Goal: Book appointment/travel/reservation: Register for event/course

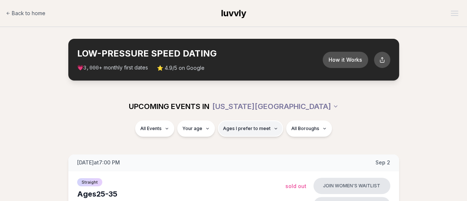
click at [258, 127] on span "Ages I prefer to meet" at bounding box center [247, 129] width 48 height 6
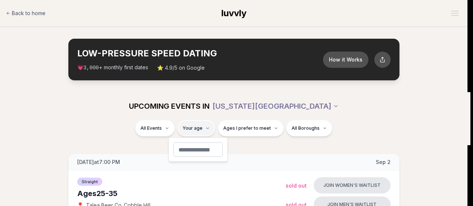
type input "**"
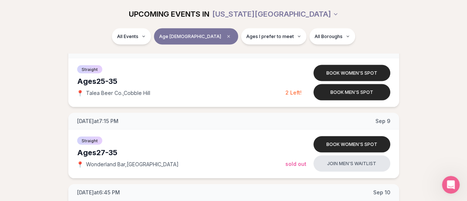
scroll to position [694, 0]
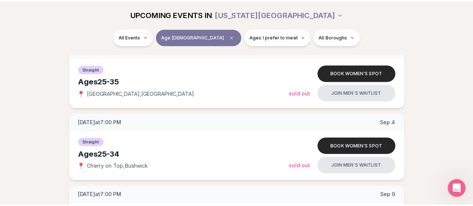
scroll to position [436, 0]
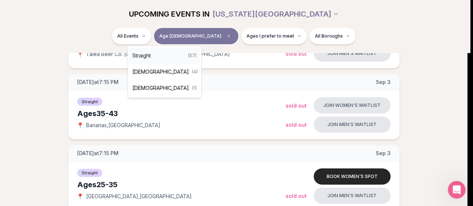
click at [151, 59] on div "Straight ( 57 )" at bounding box center [164, 56] width 70 height 16
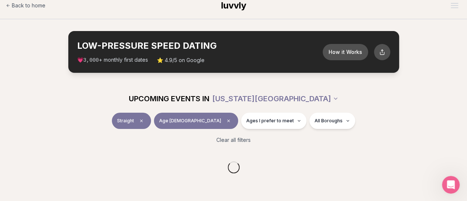
scroll to position [0, 0]
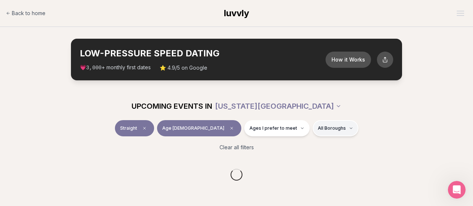
click at [317, 128] on html "Back to home luvvly LOW-PRESSURE SPEED DATING How it Works 💗 3,000 + monthly fi…" at bounding box center [236, 199] width 473 height 398
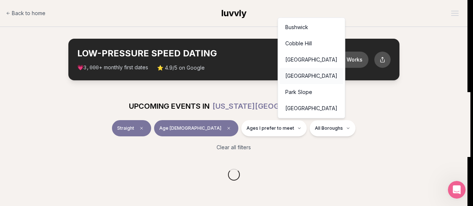
click at [306, 74] on div "[GEOGRAPHIC_DATA]" at bounding box center [311, 76] width 64 height 16
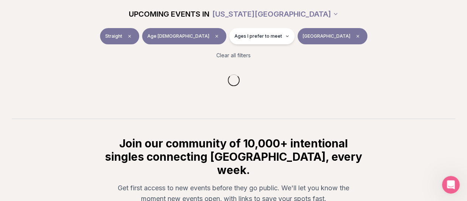
scroll to position [96, 0]
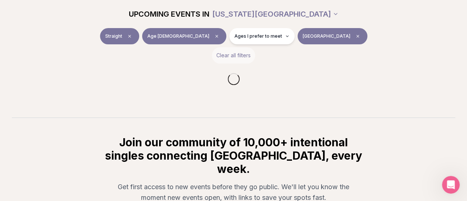
click at [227, 55] on button "Clear all filters" at bounding box center [233, 55] width 43 height 16
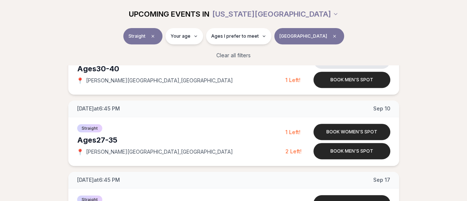
scroll to position [137, 0]
